Goal: Check status: Check status

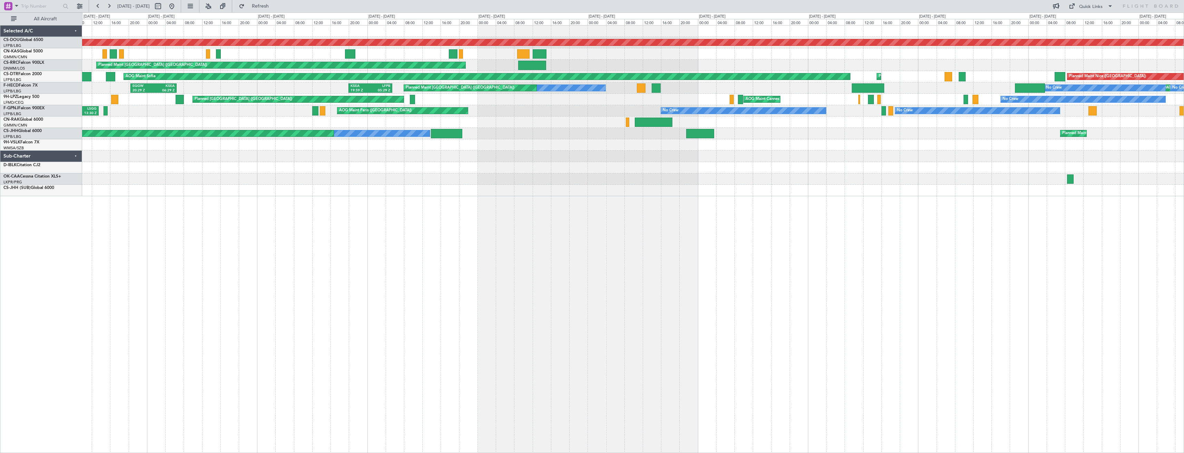
click at [788, 237] on div "Planned Maint London ([GEOGRAPHIC_DATA]) Planned Maint [GEOGRAPHIC_DATA] ([GEOG…" at bounding box center [633, 239] width 1102 height 428
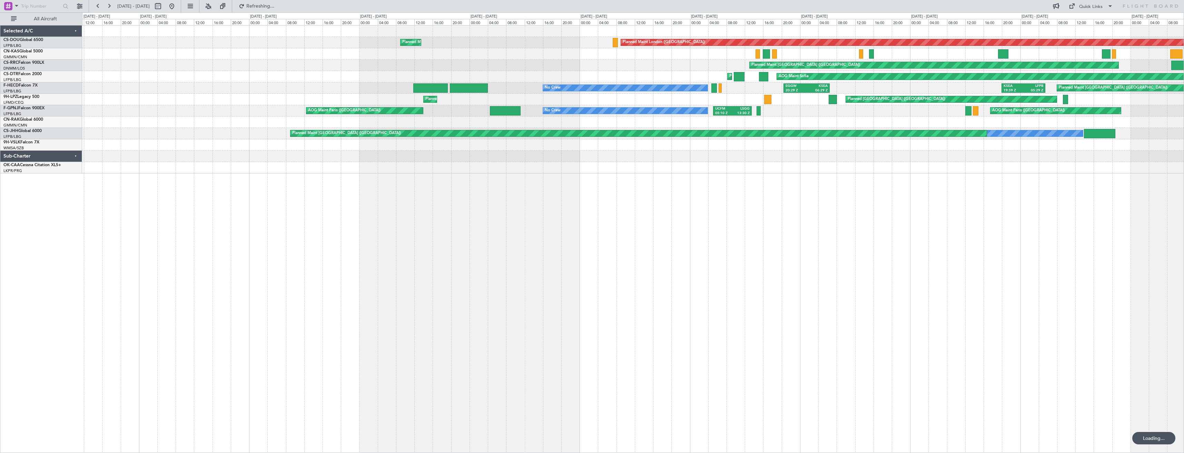
click at [854, 263] on div "Planned Maint London ([GEOGRAPHIC_DATA]) Planned Maint [GEOGRAPHIC_DATA] ([GEOG…" at bounding box center [633, 239] width 1102 height 428
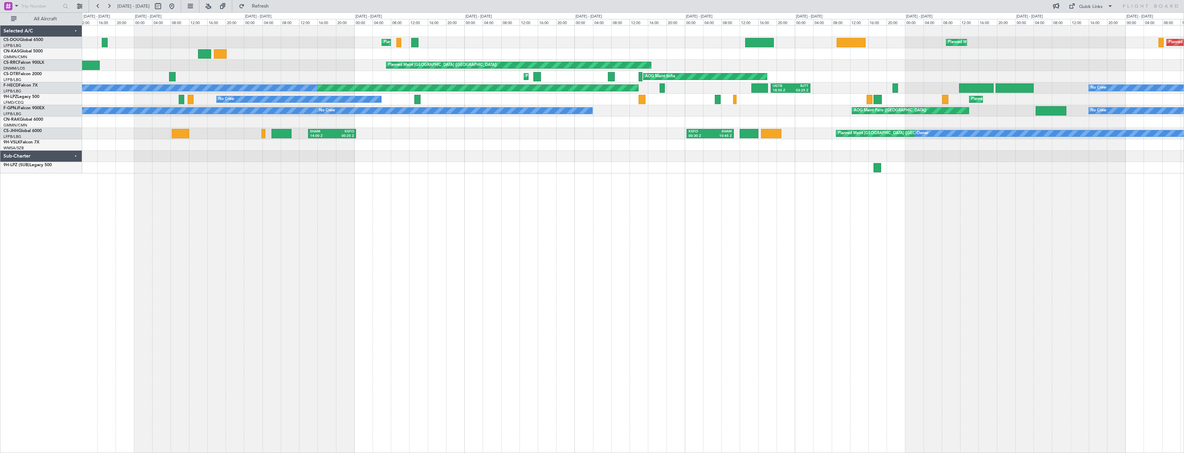
click at [743, 244] on div "Planned Maint London ([GEOGRAPHIC_DATA]) Planned Maint [GEOGRAPHIC_DATA] ([GEOG…" at bounding box center [633, 239] width 1102 height 428
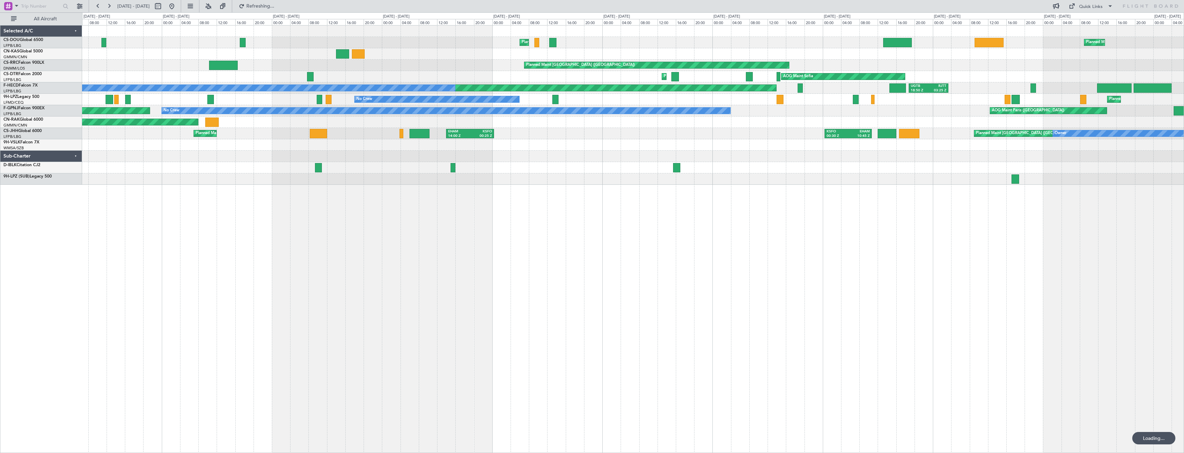
click at [438, 224] on div "Planned Maint [GEOGRAPHIC_DATA] ([GEOGRAPHIC_DATA]) Planned Maint [GEOGRAPHIC_D…" at bounding box center [633, 239] width 1102 height 428
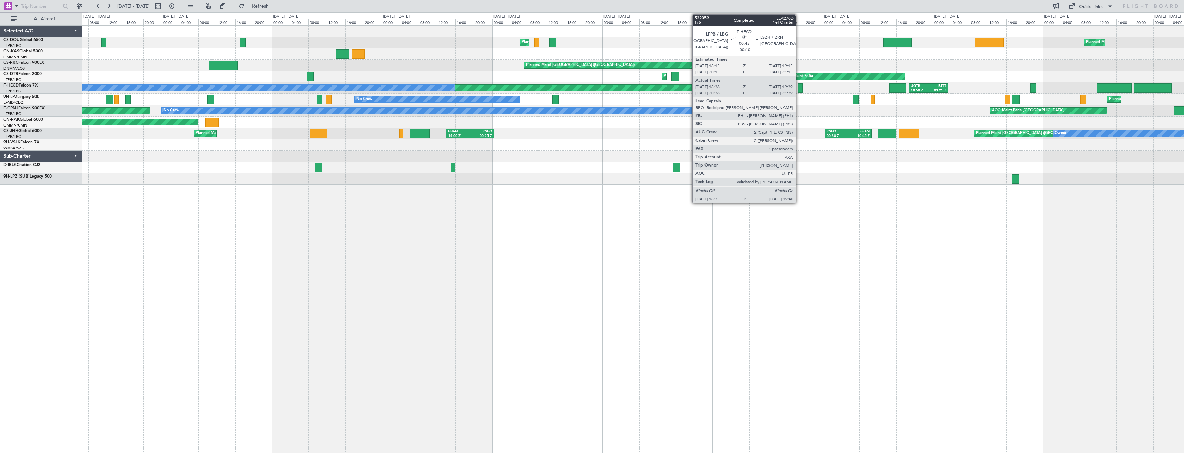
click at [799, 87] on div at bounding box center [800, 88] width 5 height 9
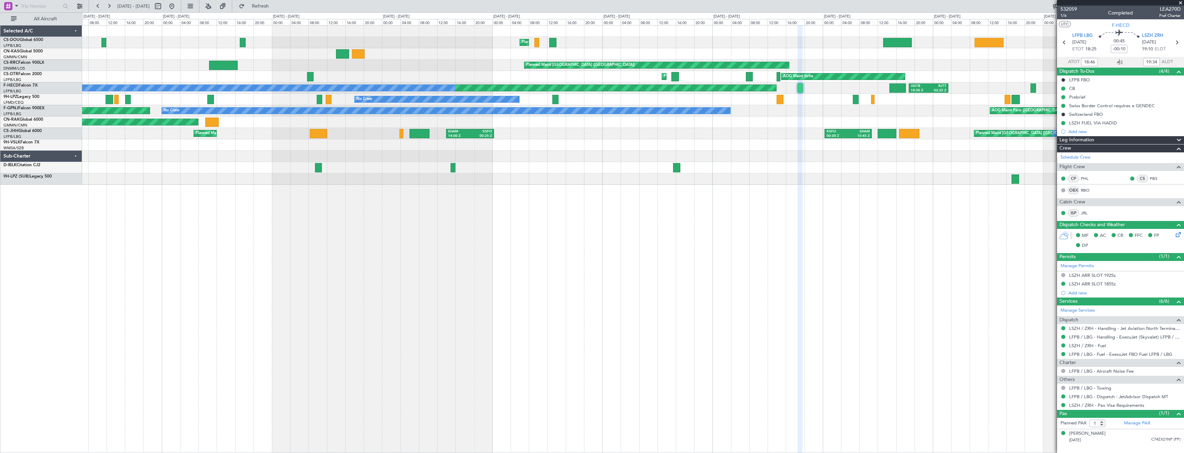
click at [1179, 2] on span at bounding box center [1180, 3] width 7 height 6
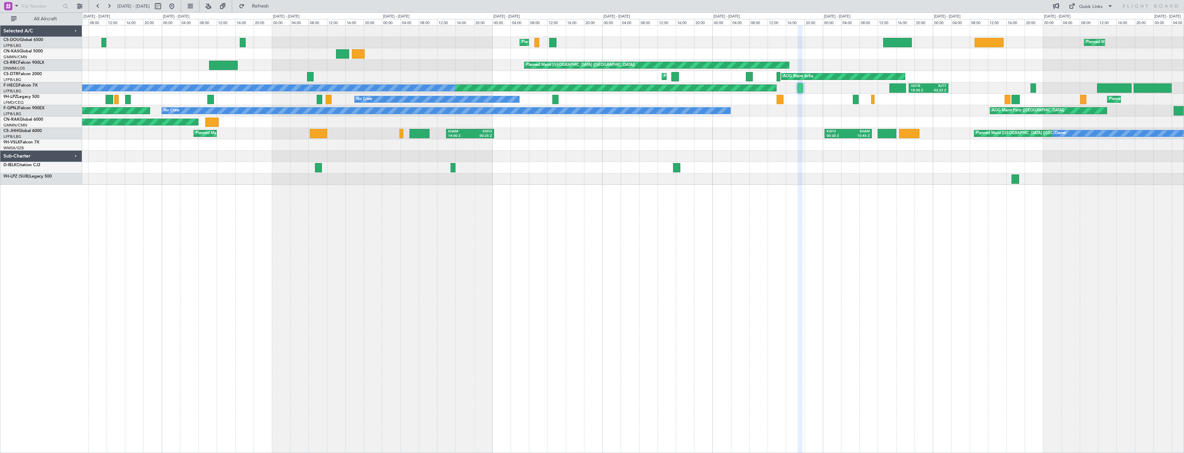
type input "0"
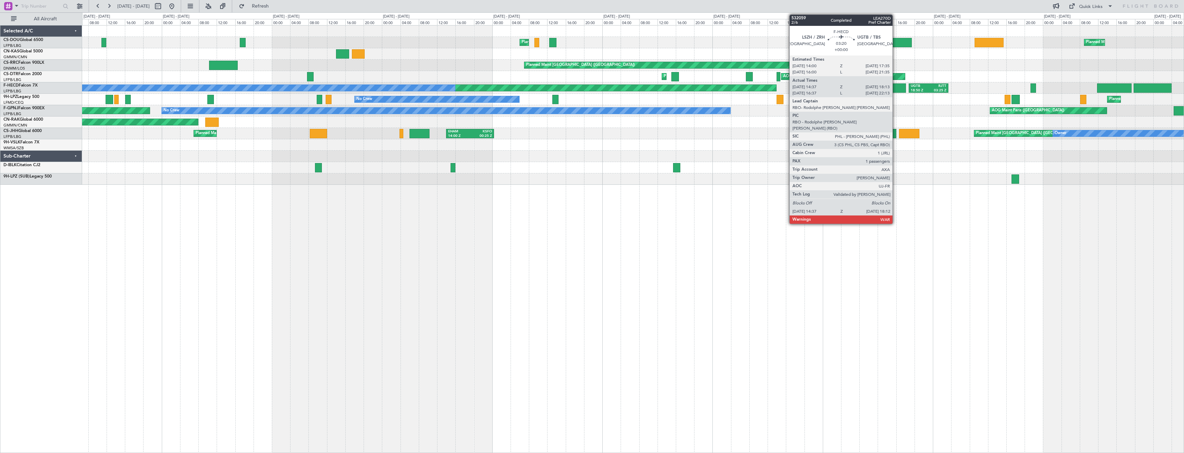
click at [896, 88] on div at bounding box center [898, 88] width 17 height 9
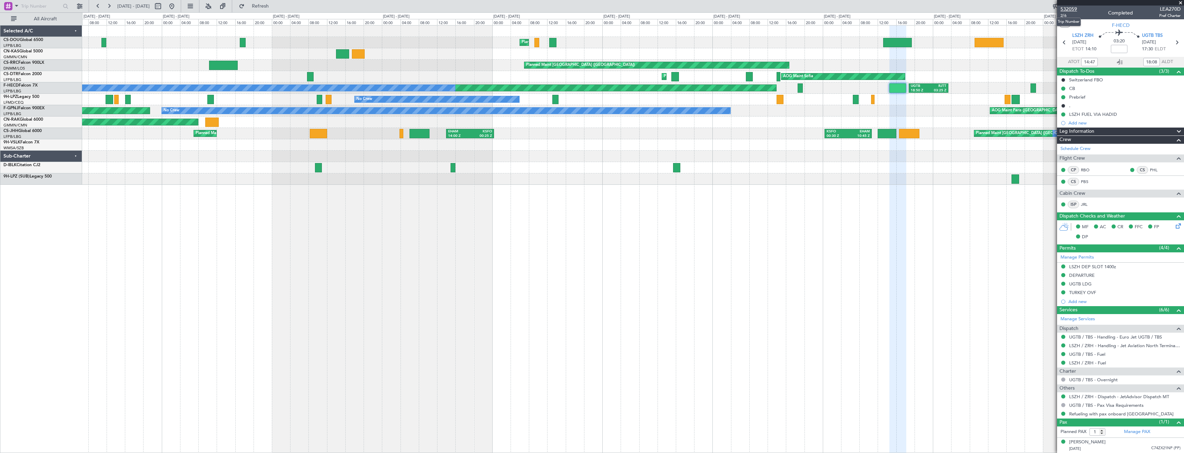
click at [1071, 8] on span "532059" at bounding box center [1069, 9] width 17 height 7
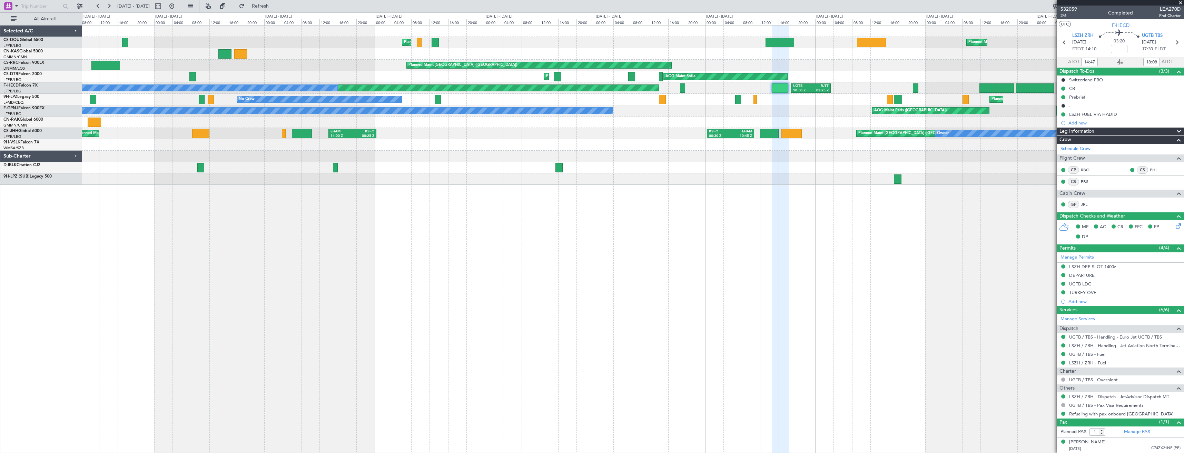
click at [101, 218] on div "Planned Maint [GEOGRAPHIC_DATA] ([GEOGRAPHIC_DATA]) Planned Maint [GEOGRAPHIC_D…" at bounding box center [633, 239] width 1102 height 428
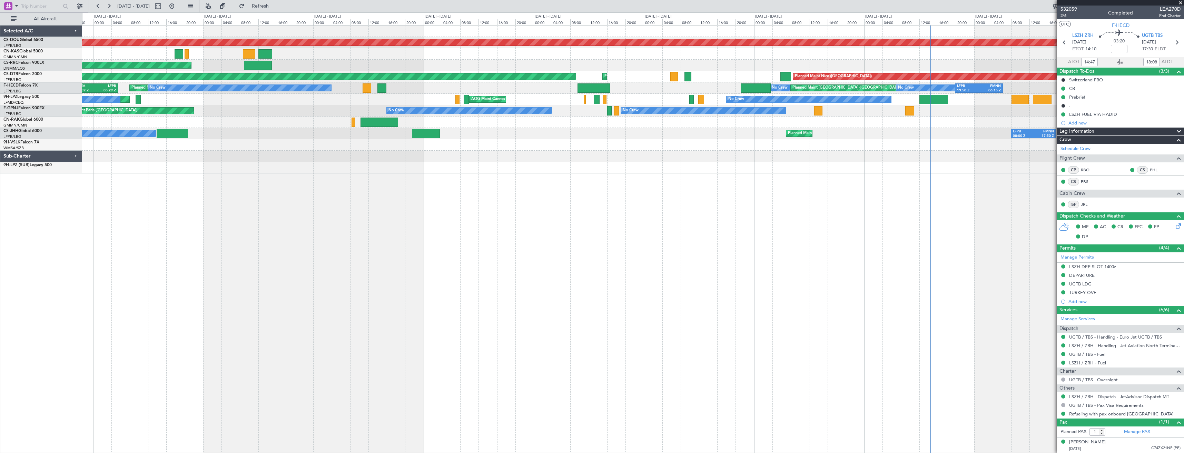
click at [57, 247] on div "Planned Maint London ([GEOGRAPHIC_DATA]) Planned Maint [GEOGRAPHIC_DATA] ([GEOG…" at bounding box center [592, 232] width 1184 height 441
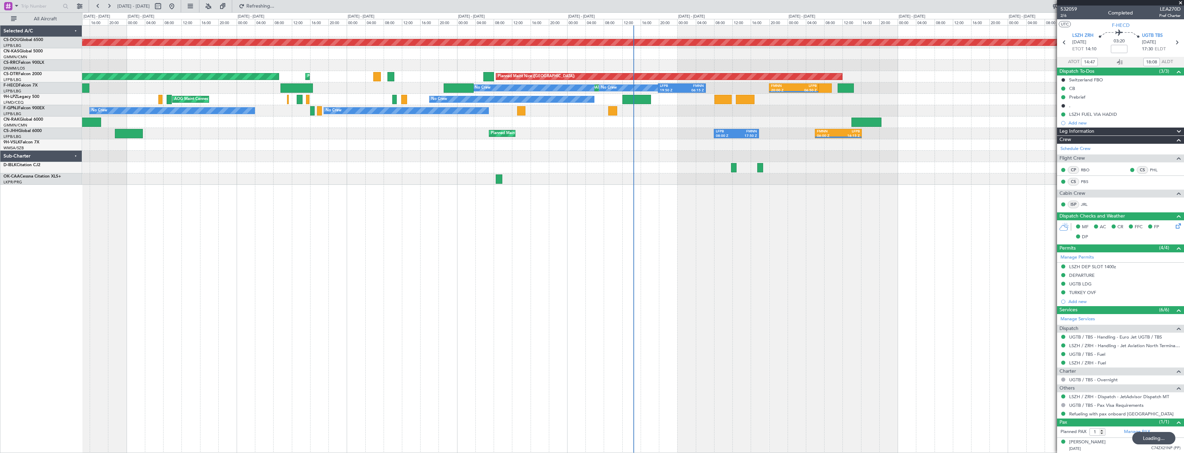
click at [577, 256] on div "Planned Maint London ([GEOGRAPHIC_DATA]) Planned Maint [GEOGRAPHIC_DATA] ([GEOG…" at bounding box center [633, 239] width 1102 height 428
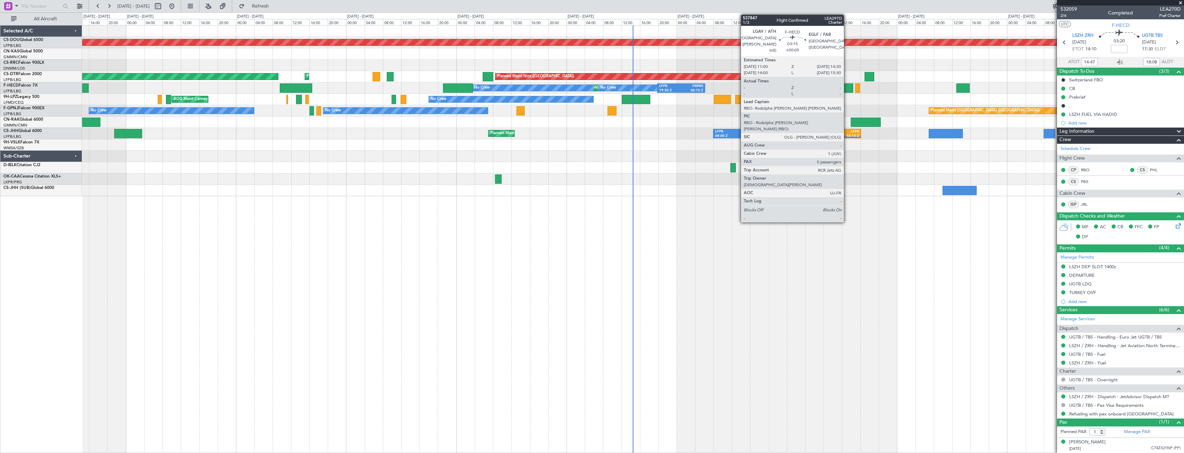
click at [847, 89] on div at bounding box center [845, 88] width 16 height 9
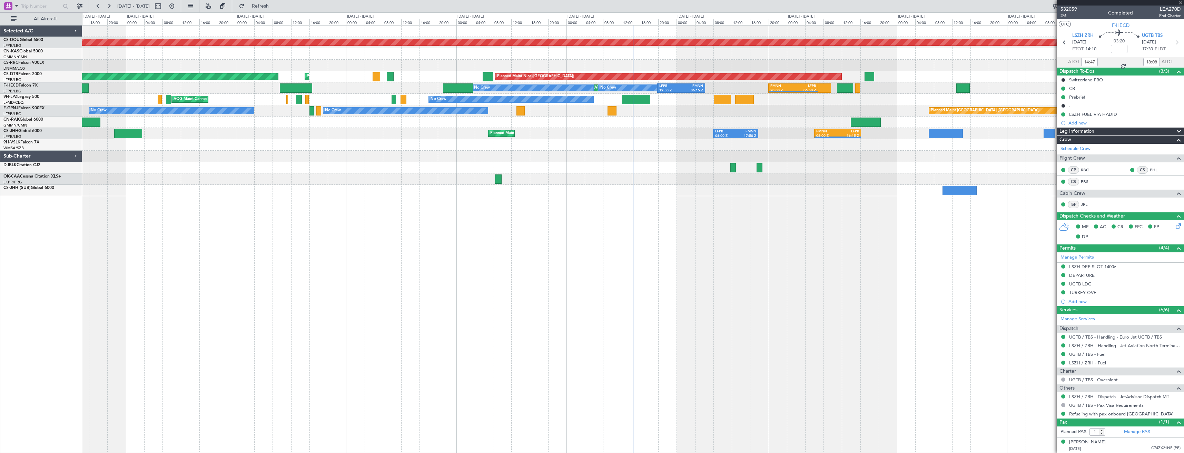
click at [847, 89] on div at bounding box center [845, 88] width 16 height 9
type input "+00:05"
type input "5"
